Goal: Complete application form: Complete application form

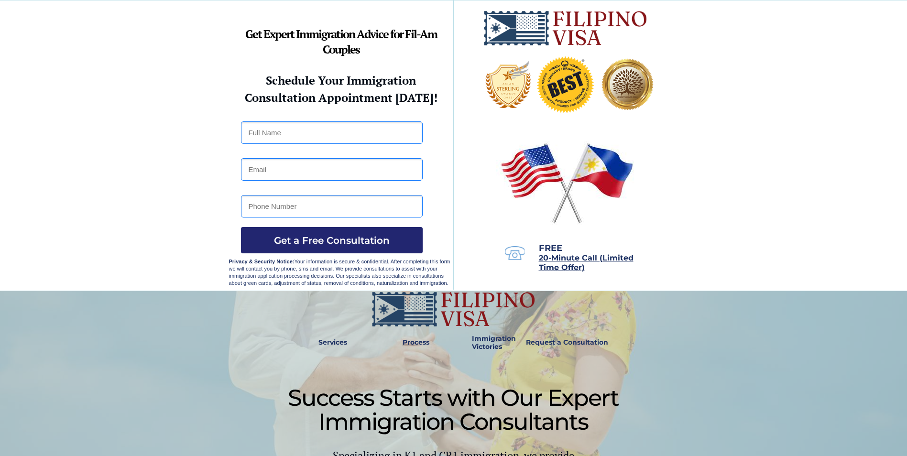
drag, startPoint x: 330, startPoint y: 123, endPoint x: 318, endPoint y: 133, distance: 15.6
click at [328, 124] on input "text" at bounding box center [332, 132] width 182 height 22
type input "Kin Daliva Bueno"
type input "diegren700@outlook.com"
type input "28751598"
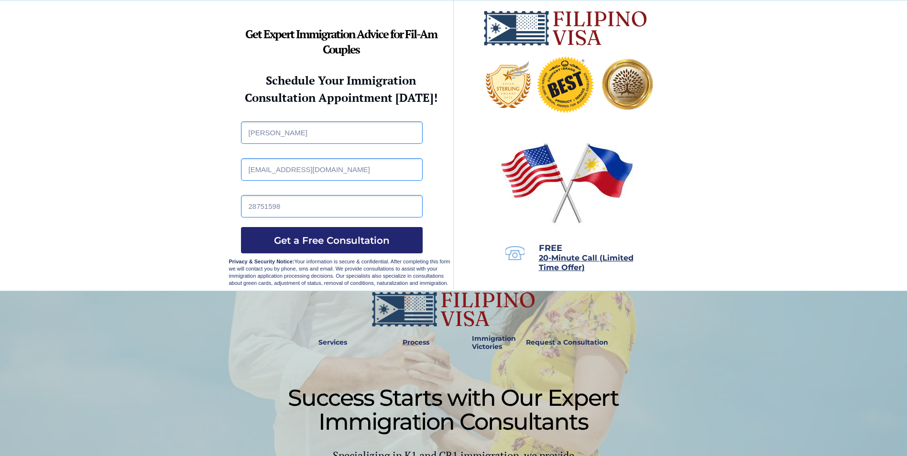
click at [333, 169] on input "diegren700@outlook.com" at bounding box center [332, 169] width 182 height 22
paste input "assusen3a"
type input "assusen3a@outlook.com"
drag, startPoint x: 224, startPoint y: 181, endPoint x: 249, endPoint y: 189, distance: 26.2
click at [226, 182] on div at bounding box center [453, 145] width 907 height 290
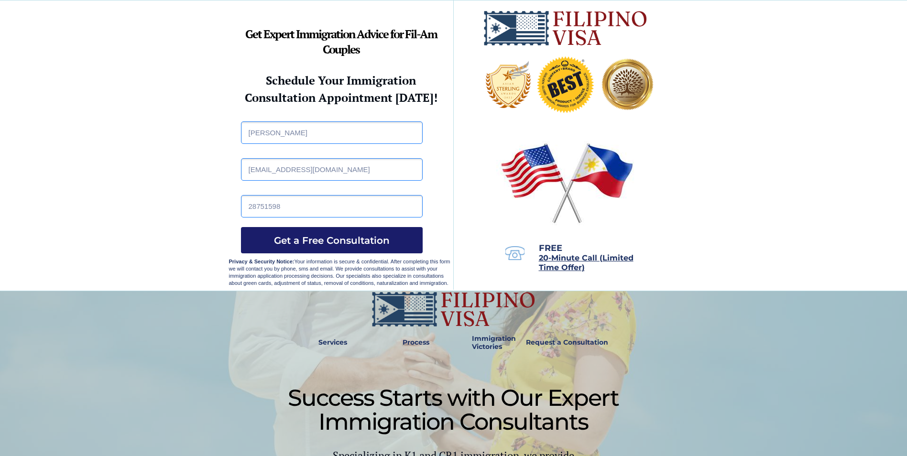
click at [335, 244] on span "Get a Free Consultation" at bounding box center [332, 240] width 182 height 11
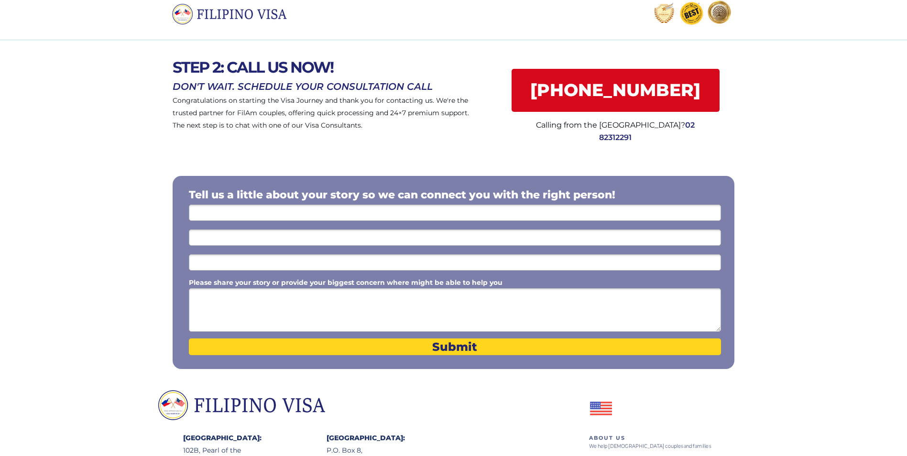
scroll to position [48, 0]
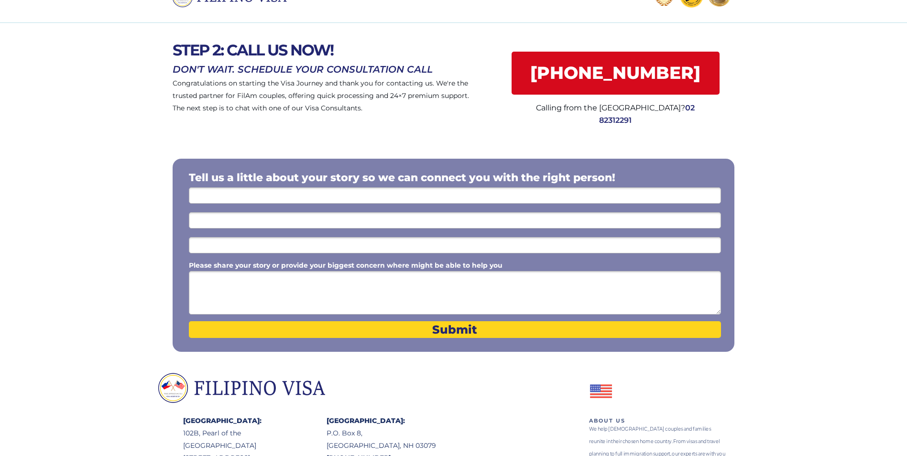
click at [413, 197] on input "text" at bounding box center [455, 195] width 532 height 16
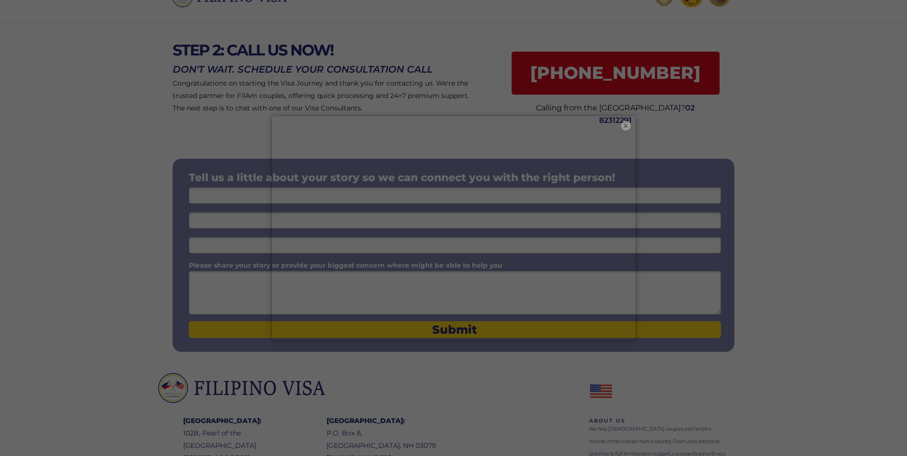
drag, startPoint x: 629, startPoint y: 124, endPoint x: 613, endPoint y: 131, distance: 17.1
click at [629, 125] on button "×" at bounding box center [626, 126] width 10 height 10
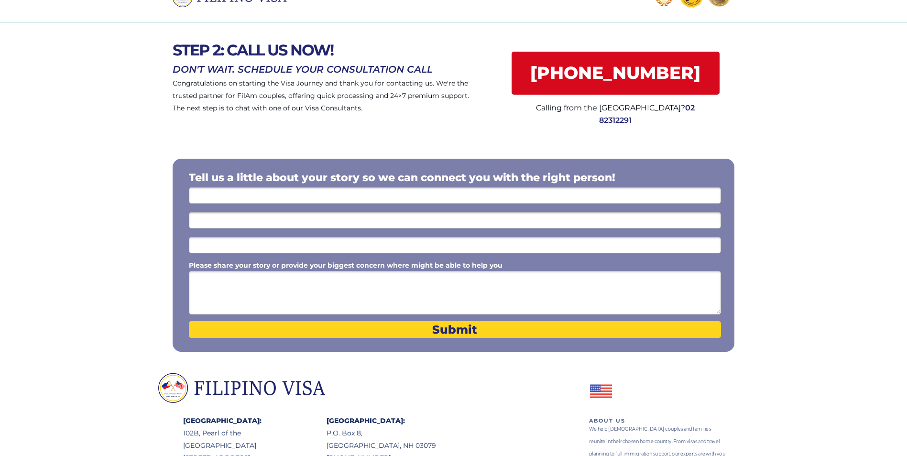
click at [419, 189] on input "text" at bounding box center [455, 195] width 532 height 16
type input "Kin Bueno"
click at [378, 189] on select "I'm inquiring about a ... I don't know or other services Retirement Visa for Th…" at bounding box center [455, 195] width 532 height 16
select select "1801"
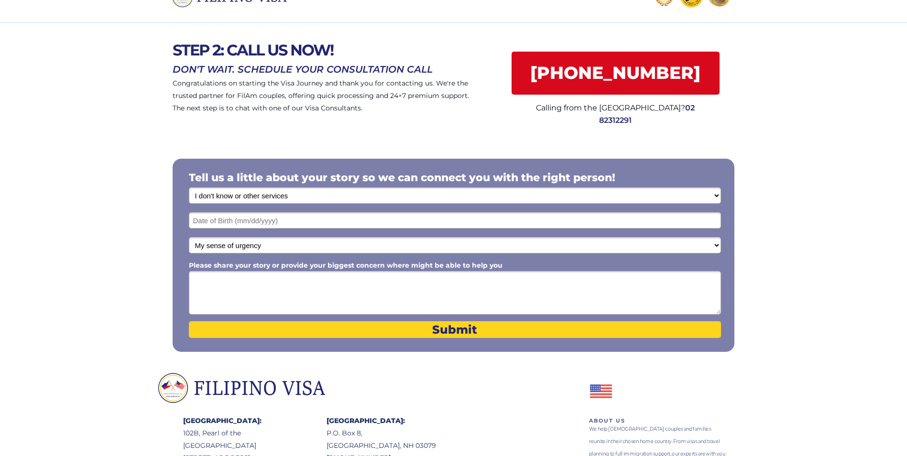
click at [189, 187] on select "I'm inquiring about a ... I don't know or other services Retirement Visa for Th…" at bounding box center [455, 195] width 532 height 16
click at [308, 229] on div at bounding box center [454, 255] width 562 height 193
click at [265, 225] on input "text" at bounding box center [455, 220] width 532 height 16
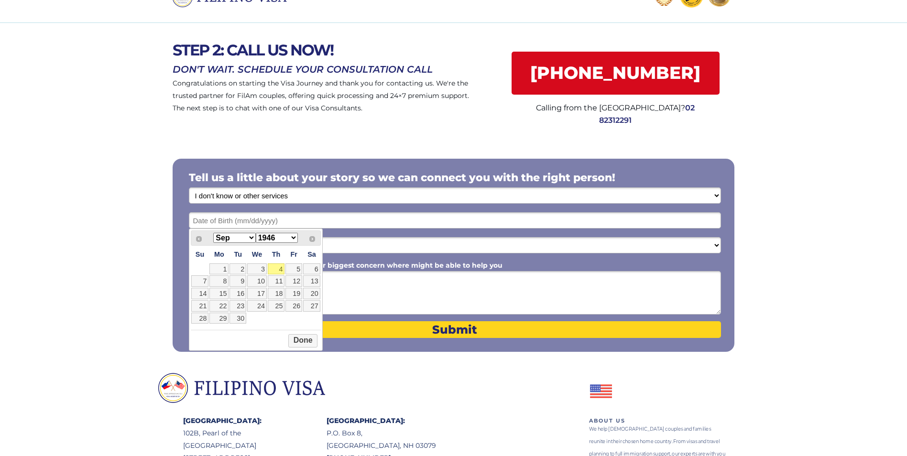
click at [243, 239] on select "Jan Feb Mar Apr May Jun Jul Aug Sep Oct Nov Dec" at bounding box center [234, 238] width 42 height 10
click at [287, 295] on link "17" at bounding box center [293, 293] width 17 height 11
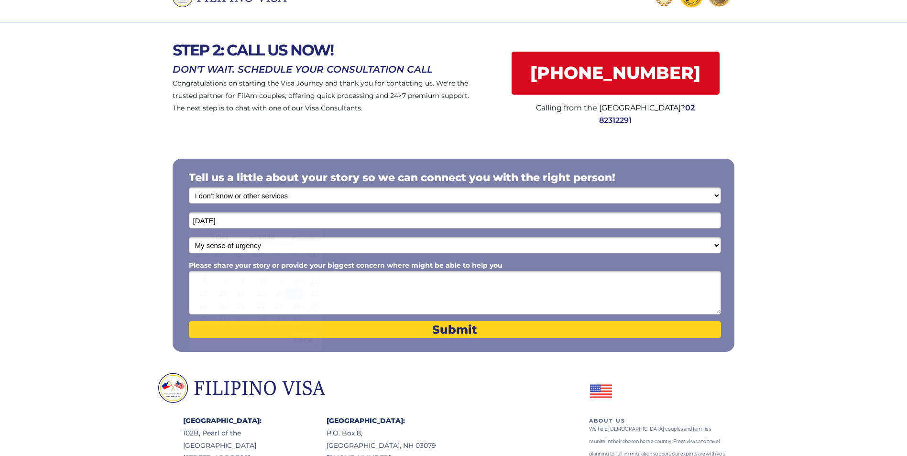
click at [242, 224] on input "10/17/2025" at bounding box center [455, 220] width 532 height 16
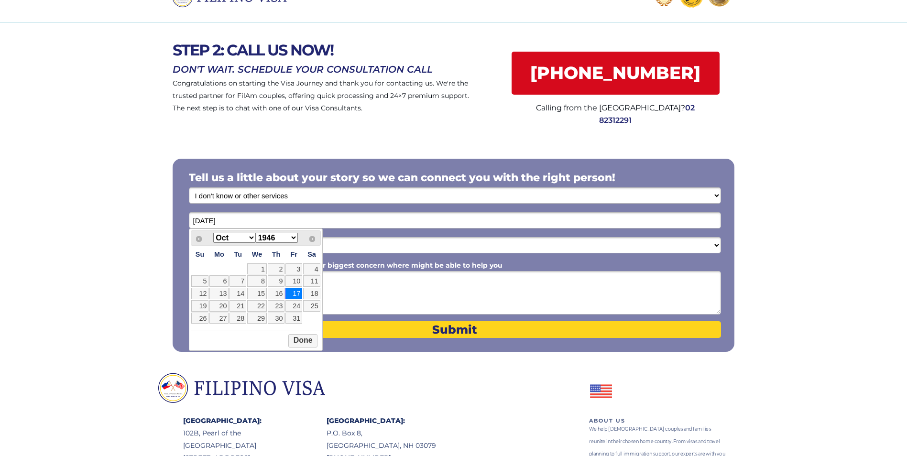
click at [283, 239] on select "1946 1947 1948 1949 1950 1951 1952 1953 1954 1955 1956 1957 1958 1959 1960 1961…" at bounding box center [277, 238] width 42 height 10
click at [224, 307] on link "17" at bounding box center [218, 305] width 19 height 11
type input "10/17/1988"
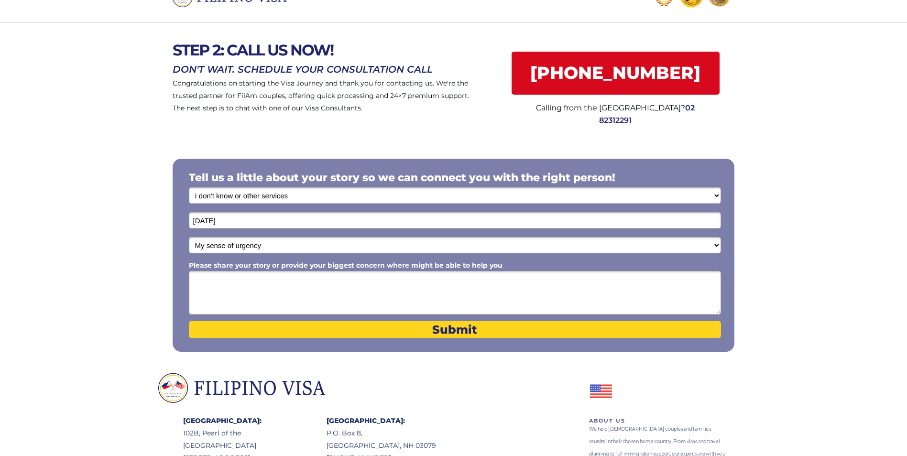
click at [273, 293] on textarea "Please share your story or provide your biggest concern where might be able to …" at bounding box center [455, 293] width 532 height 44
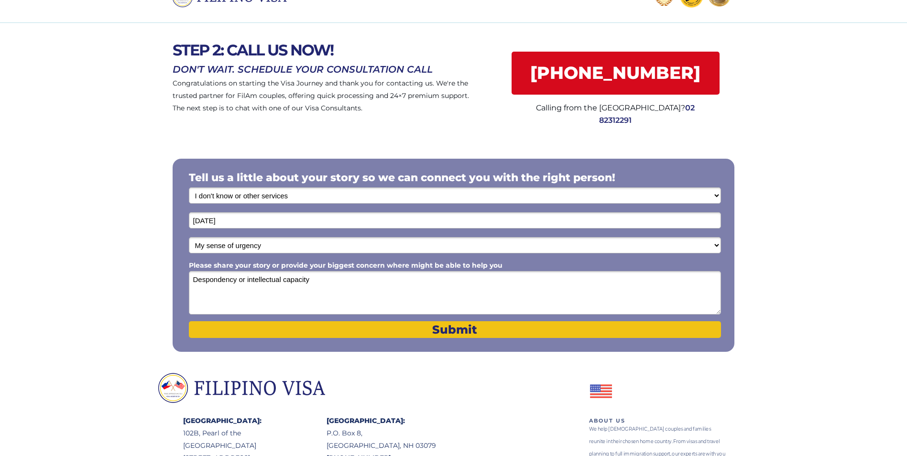
type textarea "Despondency or intellectual capacity"
click at [447, 331] on span "Submit" at bounding box center [455, 330] width 532 height 14
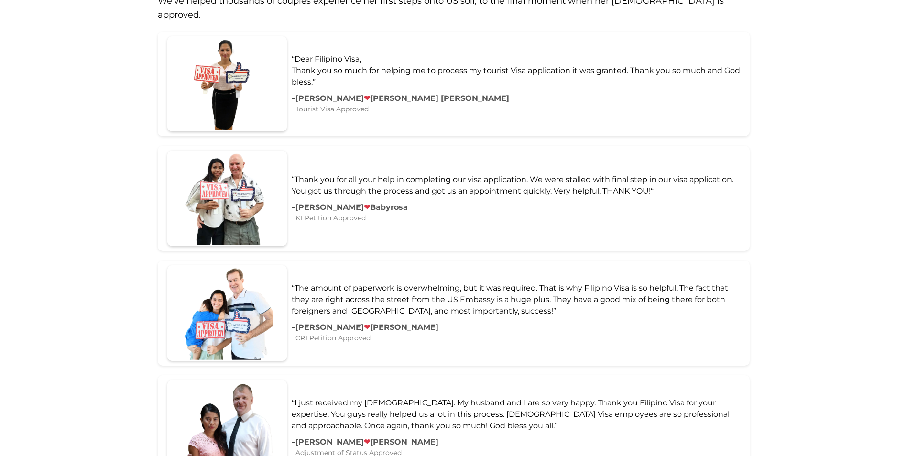
scroll to position [478, 0]
